Goal: Information Seeking & Learning: Compare options

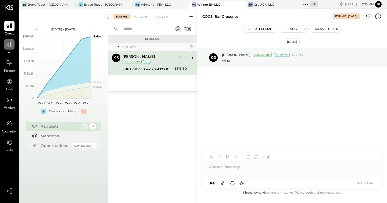
click at [9, 45] on icon at bounding box center [9, 44] width 7 height 7
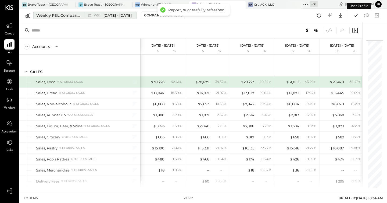
click at [63, 17] on div "Weekly P&L Comparison" at bounding box center [58, 15] width 45 height 5
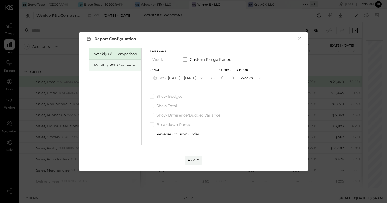
click at [114, 65] on div "Monthly P&L Comparison" at bounding box center [116, 65] width 45 height 5
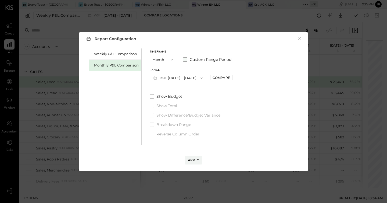
click at [194, 59] on span "Custom Range Period" at bounding box center [211, 59] width 42 height 5
click at [179, 80] on span "button" at bounding box center [175, 78] width 7 height 4
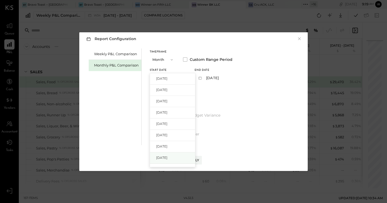
click at [168, 155] on span "[DATE]" at bounding box center [161, 157] width 11 height 5
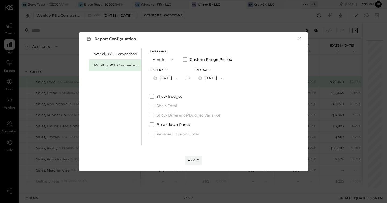
click at [216, 78] on button "[DATE]" at bounding box center [211, 78] width 32 height 10
click at [212, 100] on span "[DATE]" at bounding box center [206, 101] width 11 height 5
click at [192, 160] on div "Apply" at bounding box center [193, 160] width 11 height 5
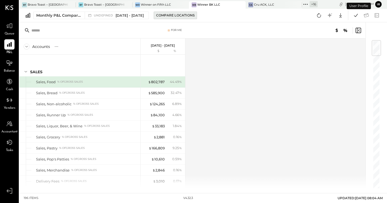
click at [178, 17] on div "Compare Locations" at bounding box center [175, 15] width 38 height 5
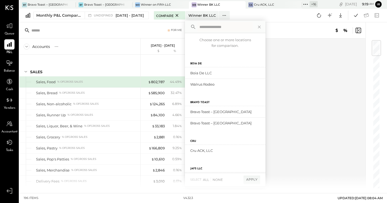
scroll to position [255, 0]
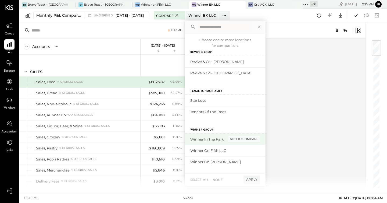
click at [249, 140] on div "add to compare" at bounding box center [244, 139] width 32 height 6
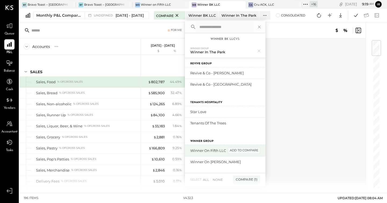
click at [252, 151] on div "add to compare" at bounding box center [244, 150] width 32 height 6
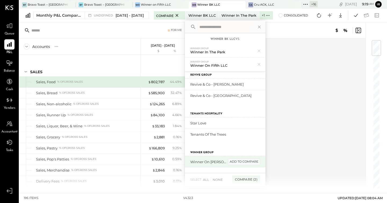
click at [253, 163] on div "add to compare" at bounding box center [244, 161] width 32 height 6
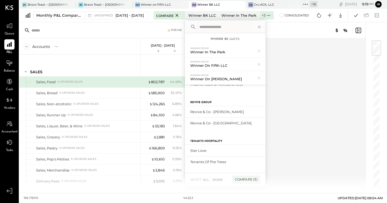
scroll to position [239, 0]
click at [256, 178] on div "Compare (3)" at bounding box center [246, 179] width 28 height 9
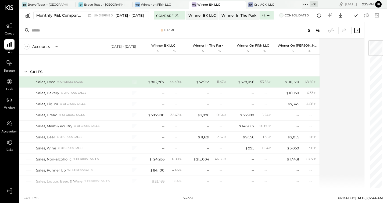
click at [284, 16] on span at bounding box center [281, 15] width 4 height 4
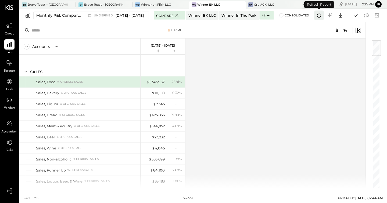
click at [317, 17] on icon at bounding box center [319, 15] width 7 height 7
click at [353, 16] on icon at bounding box center [356, 15] width 7 height 7
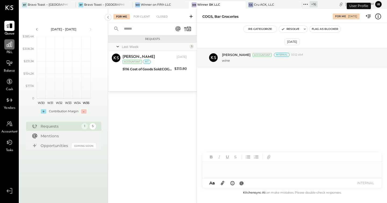
click at [9, 48] on icon at bounding box center [9, 44] width 7 height 7
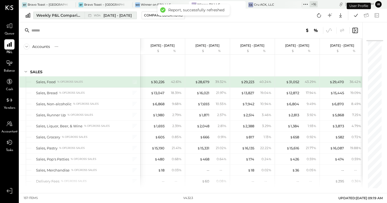
click at [79, 18] on button "Weekly P&L Comparison W34 [DATE] - [DATE]" at bounding box center [85, 16] width 104 height 8
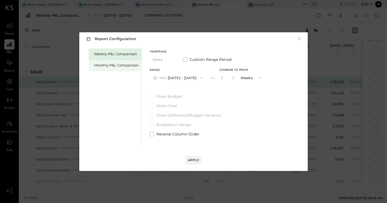
click at [110, 69] on div "Monthly P&L Comparison" at bounding box center [115, 65] width 53 height 11
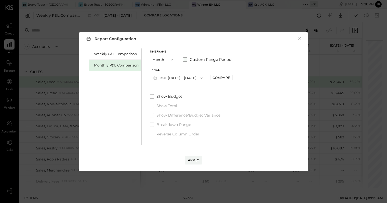
click at [187, 60] on span at bounding box center [185, 59] width 4 height 4
click at [171, 81] on button "[DATE]" at bounding box center [166, 78] width 32 height 10
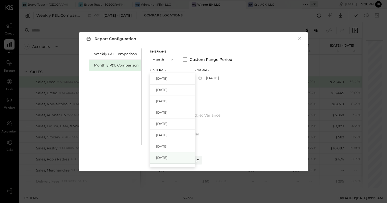
click at [173, 158] on div "[DATE]" at bounding box center [172, 157] width 45 height 11
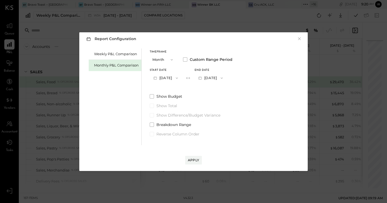
click at [216, 77] on button "[DATE]" at bounding box center [211, 78] width 32 height 10
click at [212, 101] on span "[DATE]" at bounding box center [206, 101] width 11 height 5
click at [195, 161] on div "Apply" at bounding box center [193, 160] width 11 height 5
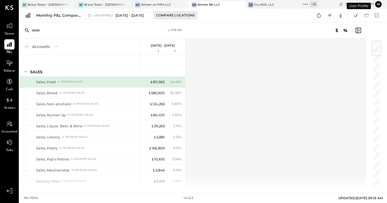
click at [187, 12] on button "Compare Locations" at bounding box center [175, 16] width 43 height 8
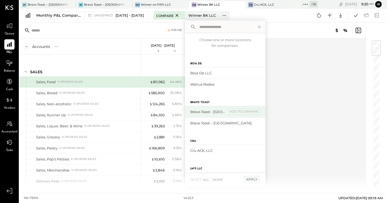
scroll to position [255, 0]
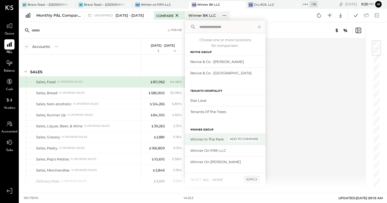
click at [250, 140] on div "add to compare" at bounding box center [244, 139] width 32 height 6
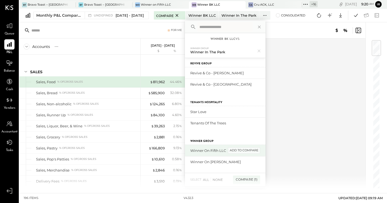
click at [252, 151] on div "add to compare" at bounding box center [244, 150] width 32 height 6
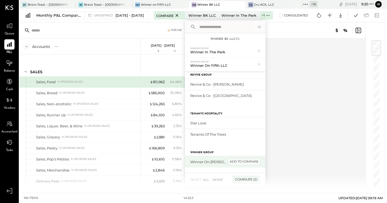
click at [251, 162] on div "add to compare" at bounding box center [244, 161] width 32 height 6
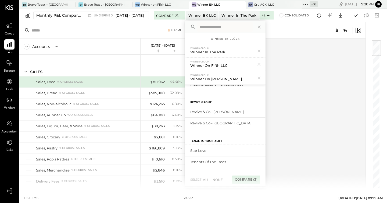
click at [255, 178] on div "Compare (3)" at bounding box center [246, 179] width 28 height 9
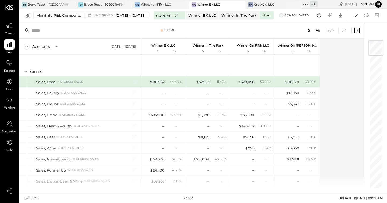
click at [288, 15] on label "Consolidated" at bounding box center [294, 15] width 30 height 4
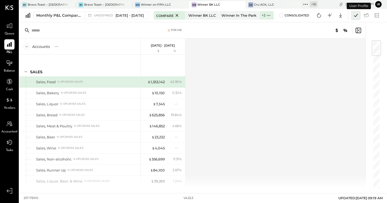
click at [355, 16] on icon at bounding box center [356, 15] width 4 height 3
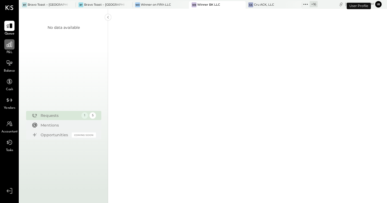
click at [8, 48] on div at bounding box center [9, 44] width 10 height 10
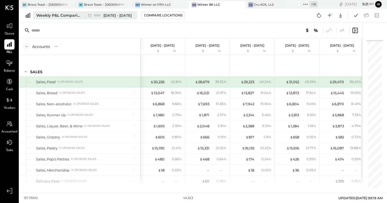
click at [90, 17] on icon at bounding box center [89, 15] width 5 height 5
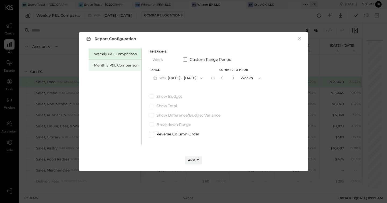
click at [115, 64] on div "Monthly P&L Comparison" at bounding box center [116, 65] width 45 height 5
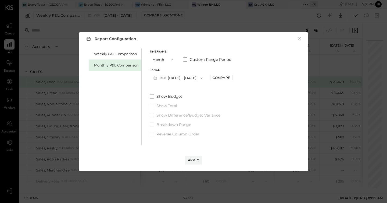
click at [189, 80] on button "M08 [DATE] - [DATE]" at bounding box center [178, 78] width 57 height 10
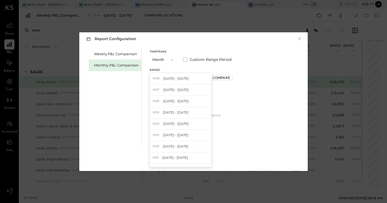
click at [189, 80] on div "M08 [DATE] - [DATE]" at bounding box center [180, 78] width 61 height 11
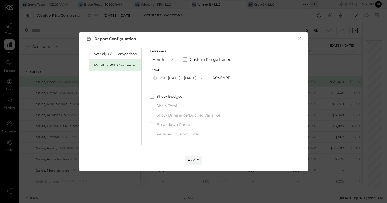
click at [187, 61] on label "Custom Range Period" at bounding box center [207, 59] width 48 height 5
click at [170, 82] on button "[DATE]" at bounding box center [166, 78] width 32 height 10
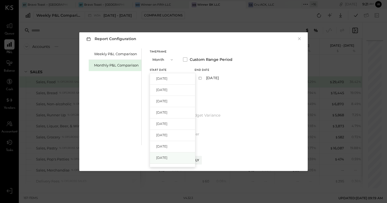
click at [173, 154] on div "[DATE]" at bounding box center [172, 157] width 45 height 11
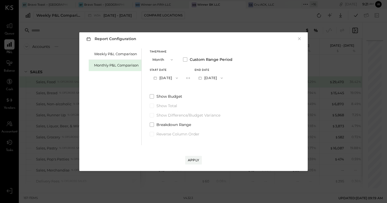
click at [220, 80] on button "[DATE]" at bounding box center [211, 78] width 32 height 10
click at [212, 102] on span "[DATE]" at bounding box center [206, 101] width 11 height 5
click at [195, 158] on div "Apply" at bounding box center [193, 160] width 11 height 5
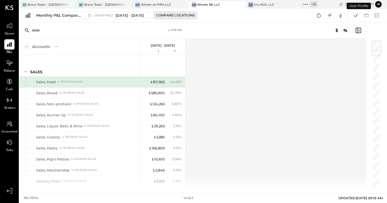
click at [197, 13] on button "Compare Locations" at bounding box center [175, 16] width 43 height 8
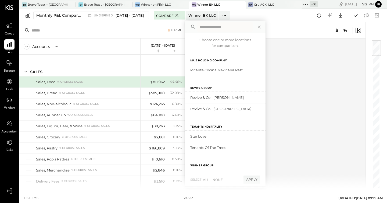
scroll to position [255, 0]
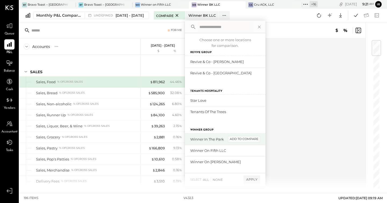
click at [246, 141] on div "add to compare" at bounding box center [244, 139] width 32 height 6
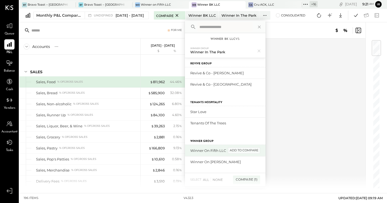
click at [249, 151] on div "add to compare" at bounding box center [244, 150] width 32 height 6
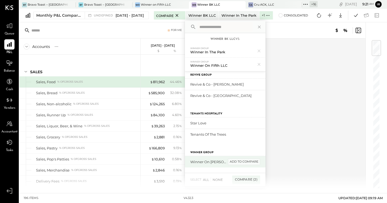
click at [249, 163] on div "add to compare" at bounding box center [244, 161] width 32 height 6
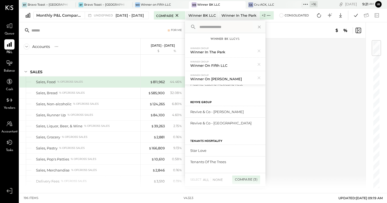
click at [257, 180] on div "Compare (3)" at bounding box center [246, 179] width 28 height 9
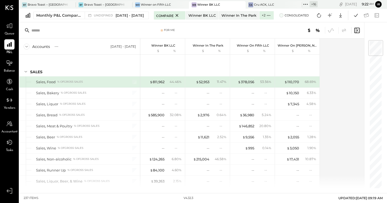
click at [284, 15] on span at bounding box center [281, 15] width 4 height 4
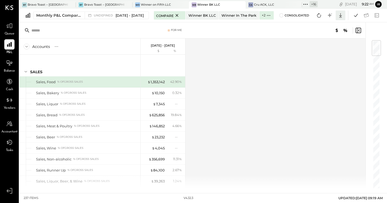
click at [342, 16] on icon at bounding box center [340, 15] width 3 height 5
click at [319, 48] on div "Excel" at bounding box center [324, 46] width 43 height 11
